Goal: Task Accomplishment & Management: Complete application form

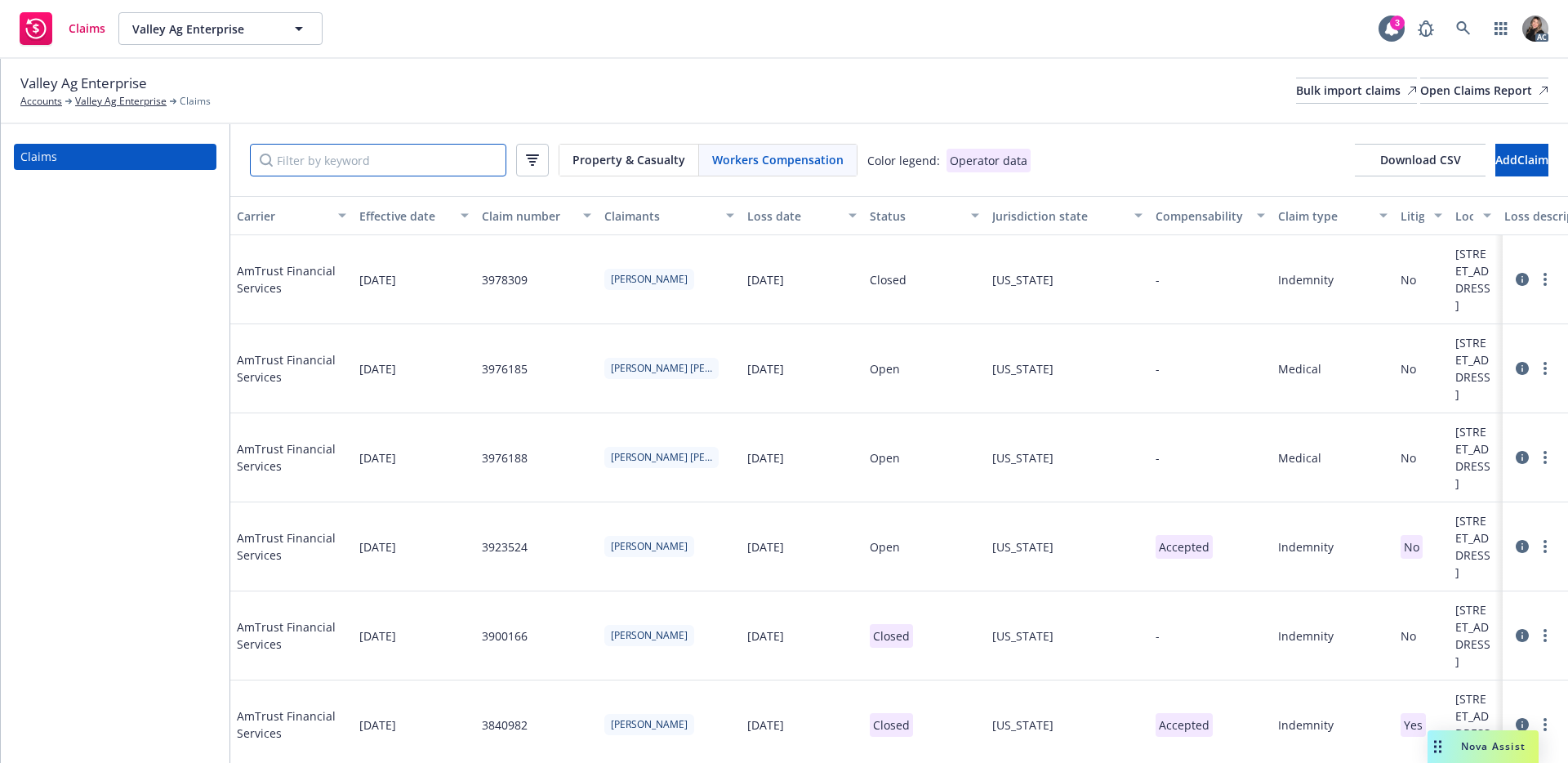
click at [397, 169] on input "Filter by keyword" at bounding box center [377, 160] width 257 height 33
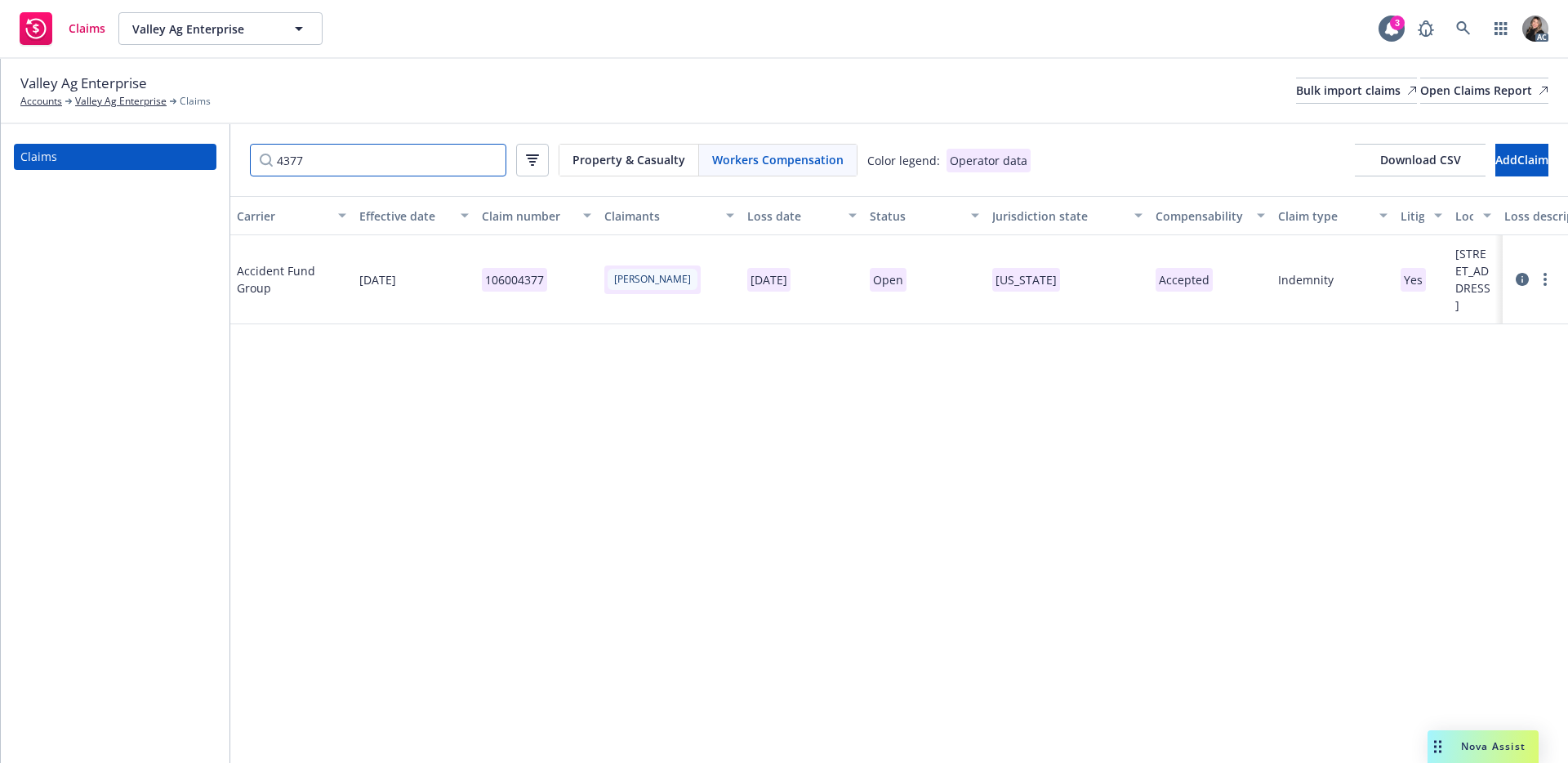
type input "4377"
click at [1521, 286] on icon at bounding box center [1521, 279] width 13 height 13
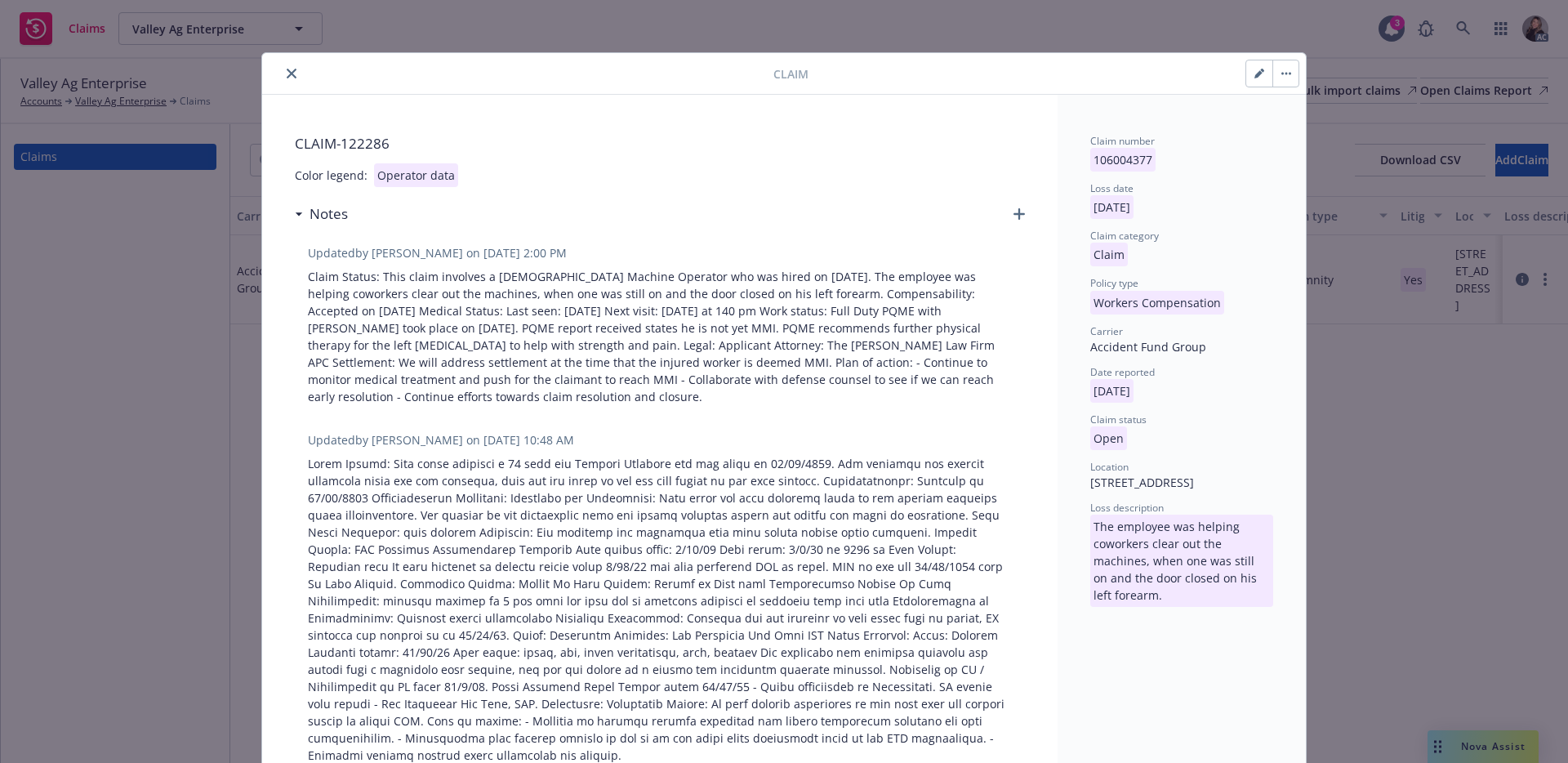
click at [1254, 74] on icon "button" at bounding box center [1258, 74] width 8 height 8
select select "CLAIM"
select select "CAUGHT_IN_UNDER_OR_BETWEEN"
select select "MACHINE_OR_MACHINERY"
select select "open"
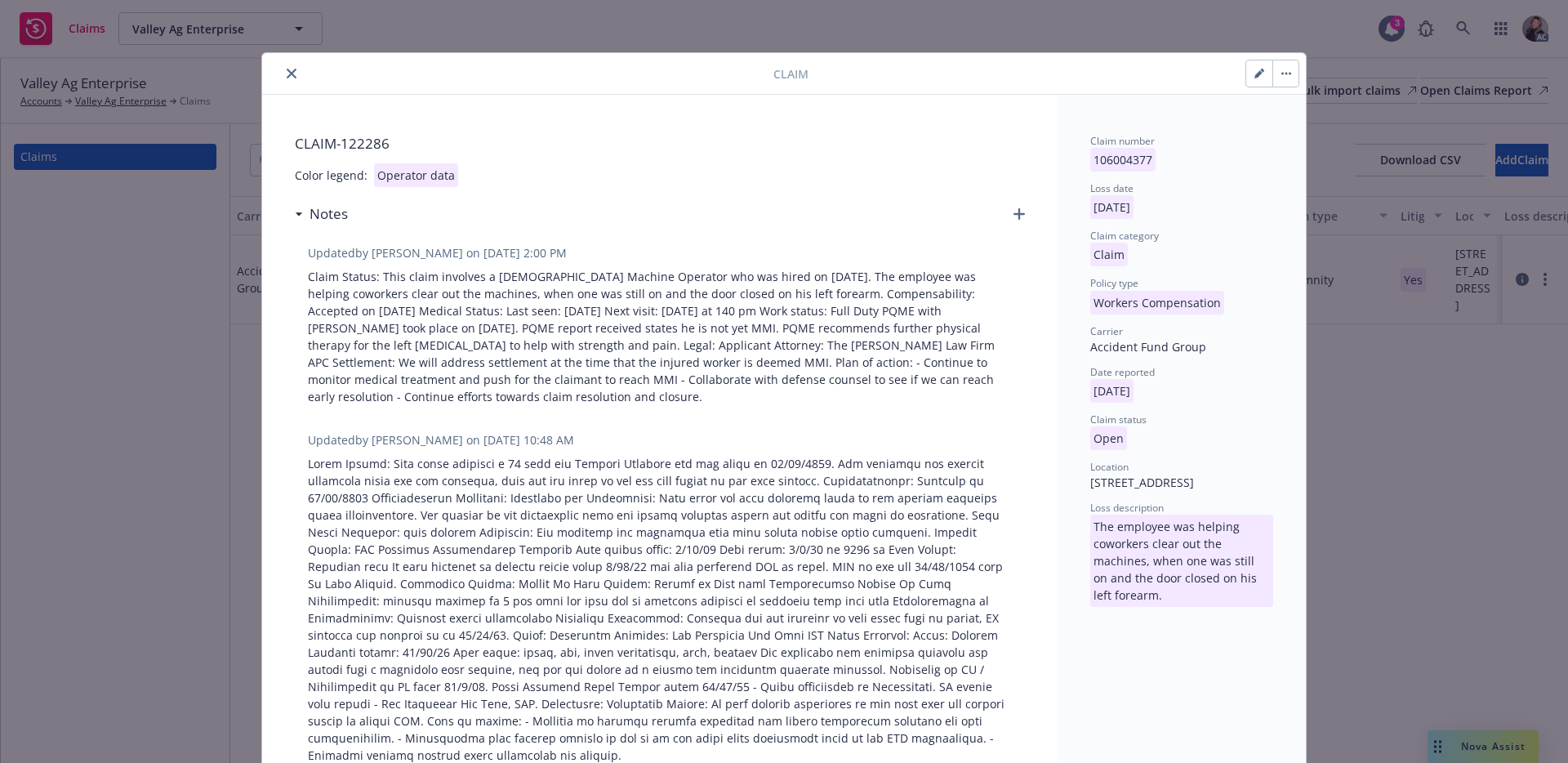
select select "UPPER_EXTREMITIES"
select select "LOWER_ARM"
select select "ACCEPTED"
select select "CA"
select select "WORKERS_COMP"
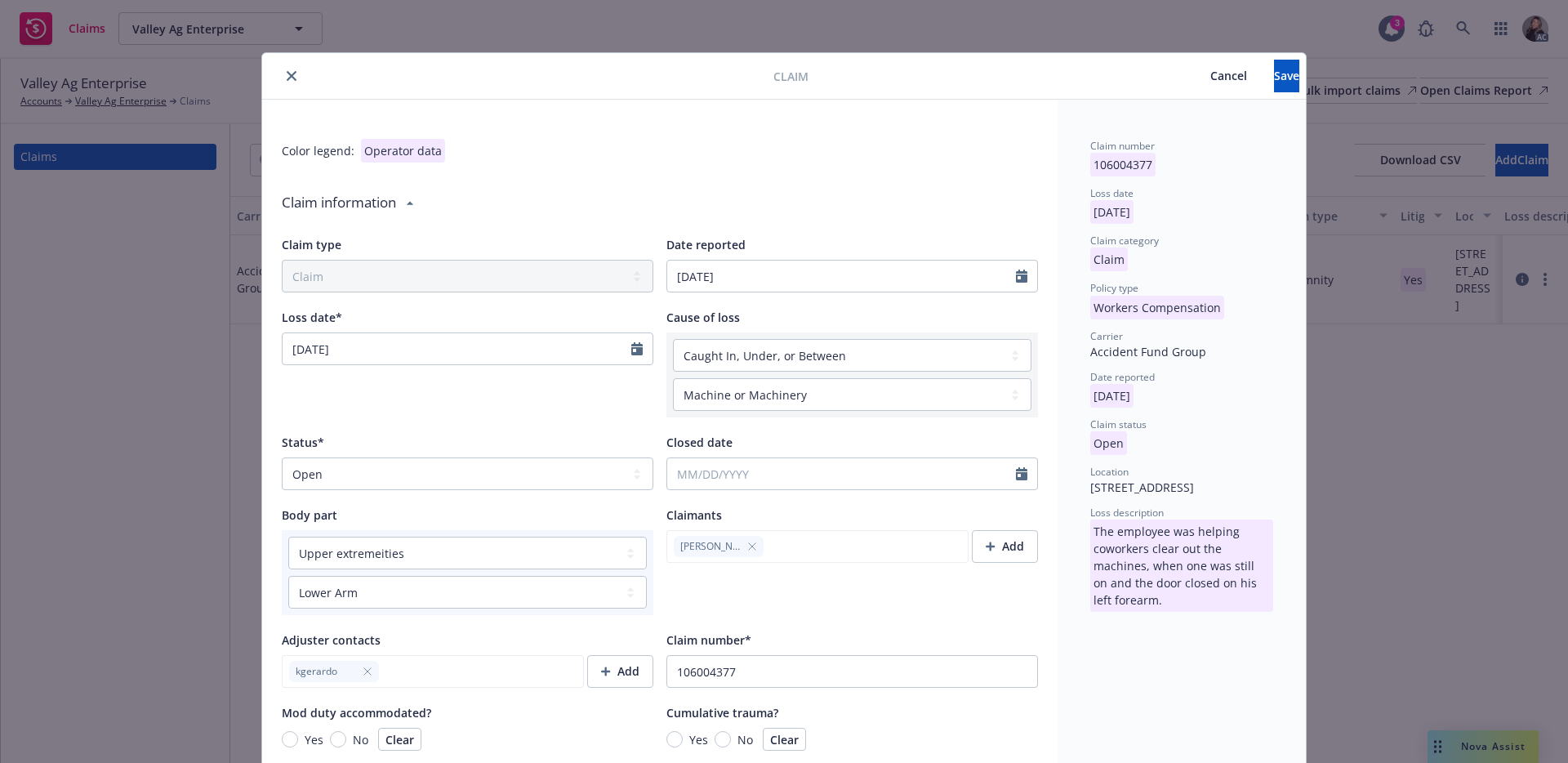
type textarea "x"
click at [411, 479] on select "Select a status Closed Open" at bounding box center [467, 473] width 371 height 33
select select "closed"
click at [282, 457] on select "Select a status Closed Open" at bounding box center [467, 473] width 371 height 33
type textarea "x"
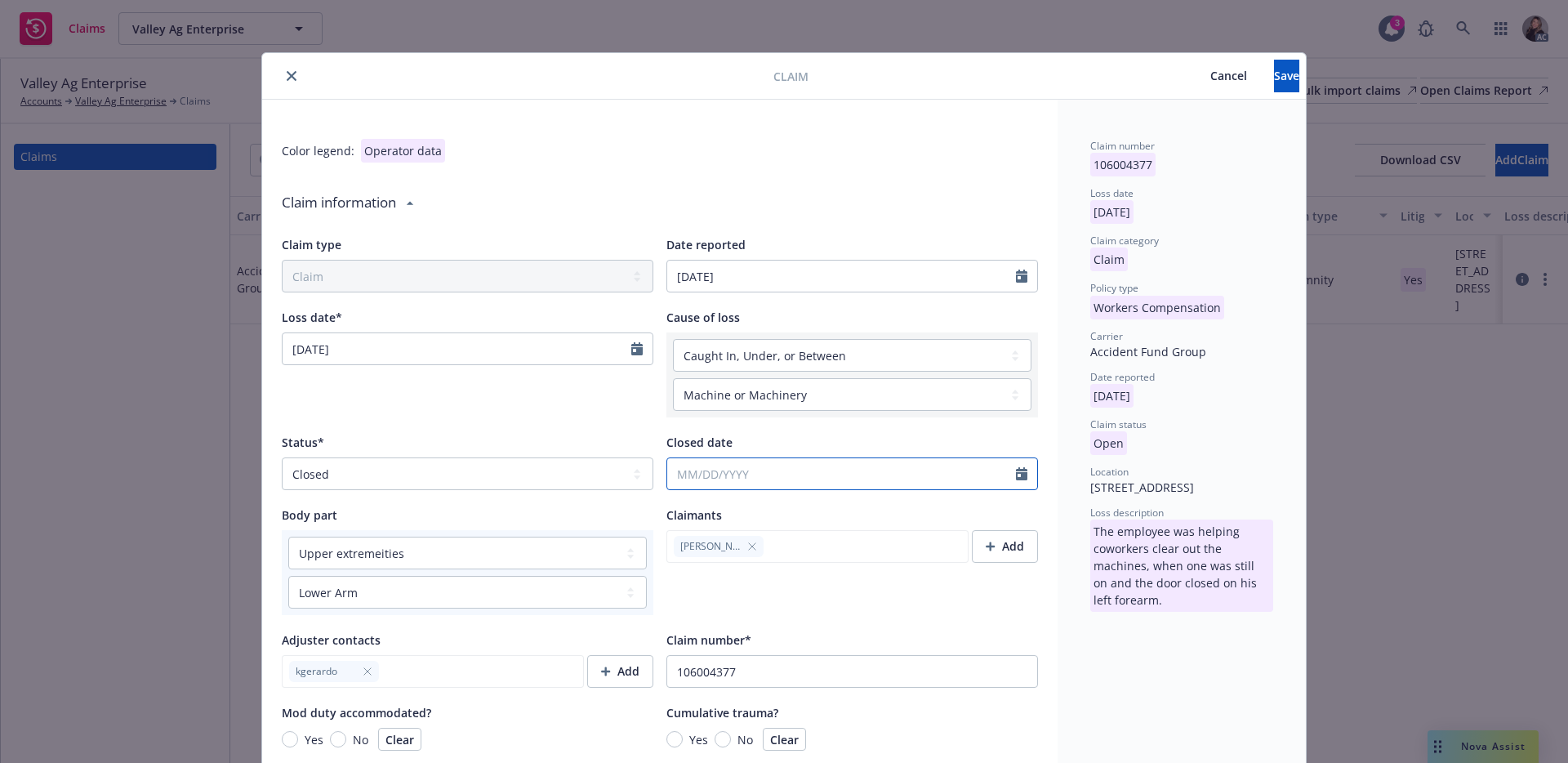
select select "9"
click at [764, 471] on input "Closed date" at bounding box center [842, 473] width 349 height 31
type textarea "x"
click at [672, 506] on button "button" at bounding box center [679, 513] width 20 height 20
select select "8"
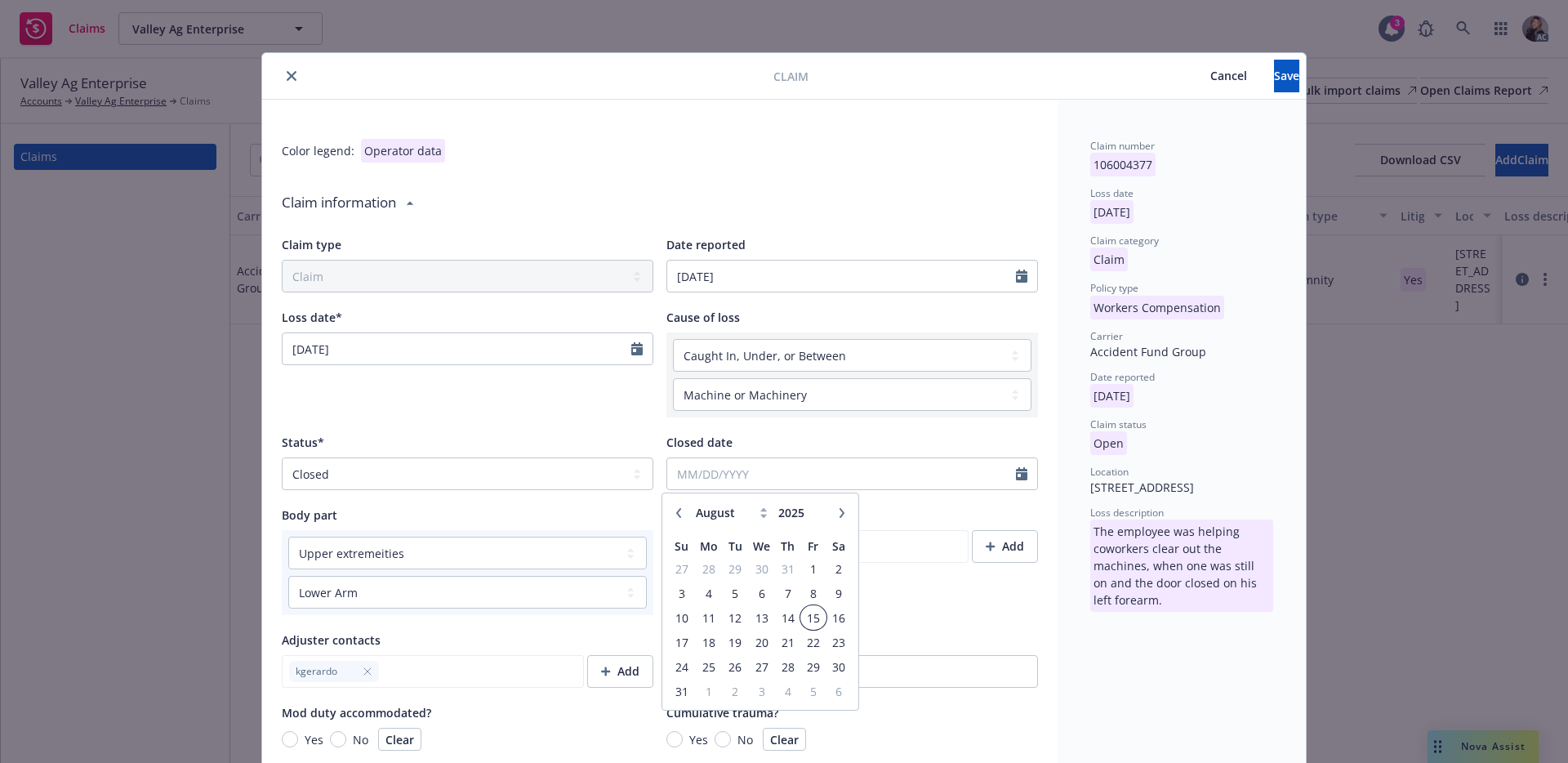
click at [813, 618] on span "15" at bounding box center [813, 617] width 22 height 21
type textarea "x"
type input "[DATE]"
click at [1274, 71] on span "Save" at bounding box center [1286, 75] width 25 height 15
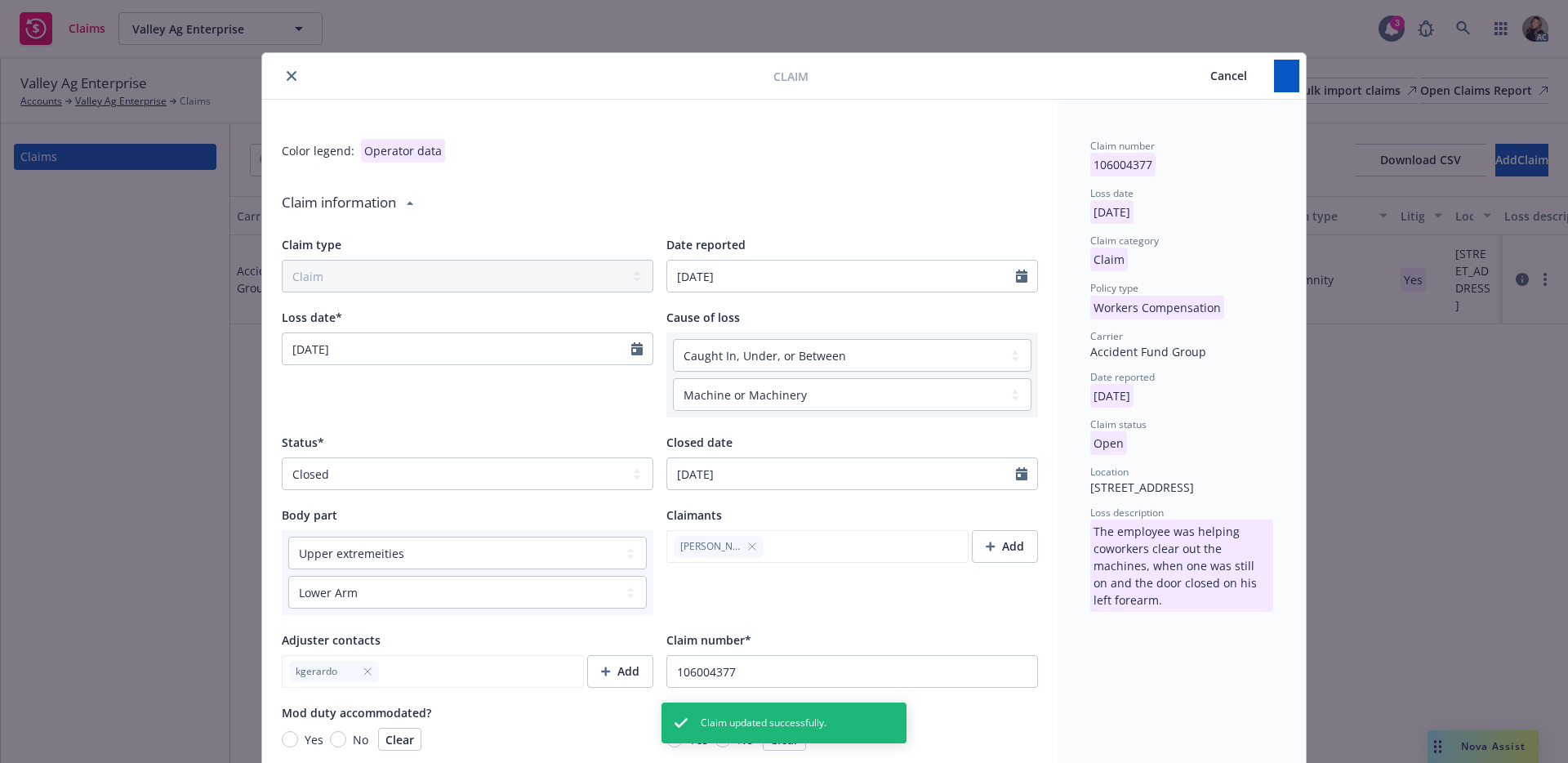
type textarea "x"
